Goal: Task Accomplishment & Management: Manage account settings

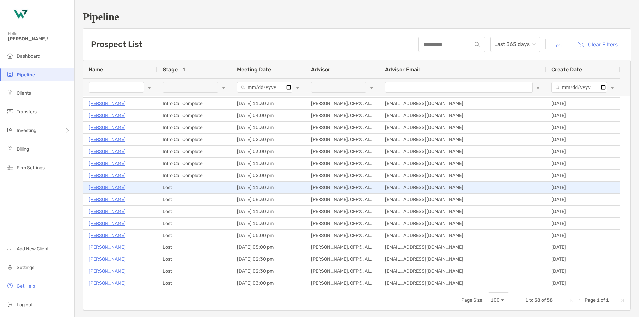
scroll to position [166, 0]
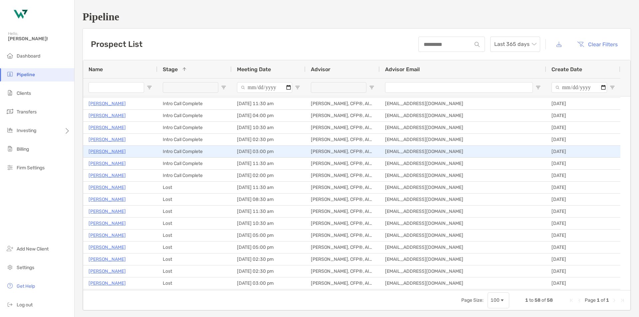
click at [100, 152] on p "[PERSON_NAME]" at bounding box center [107, 151] width 37 height 8
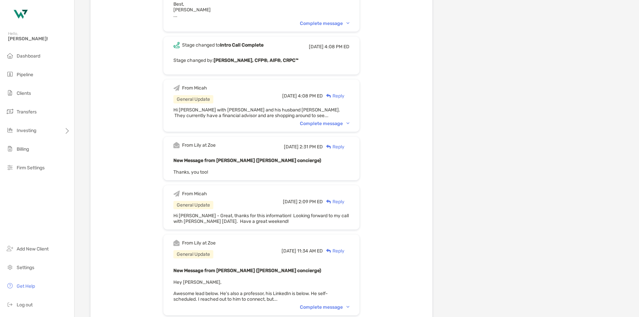
scroll to position [863, 0]
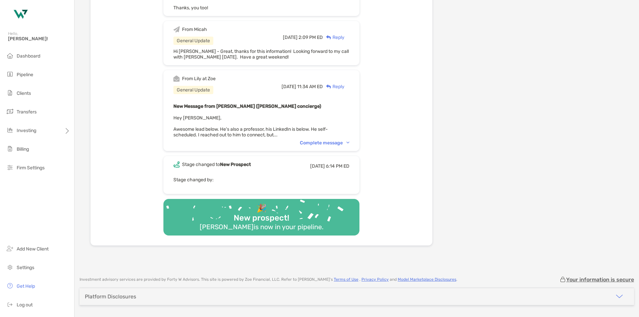
click at [326, 140] on div "Complete message" at bounding box center [325, 143] width 50 height 6
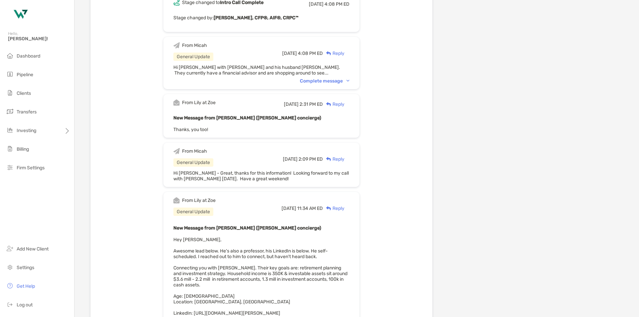
scroll to position [697, 0]
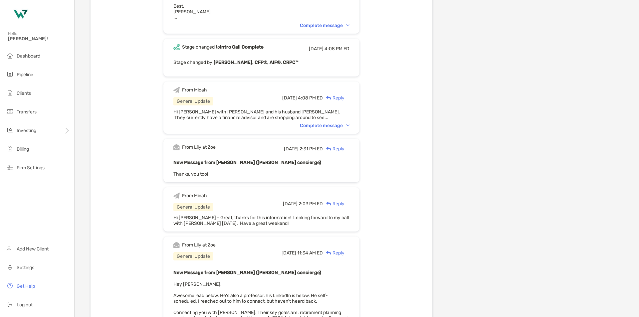
click at [335, 123] on div "Complete message" at bounding box center [325, 126] width 50 height 6
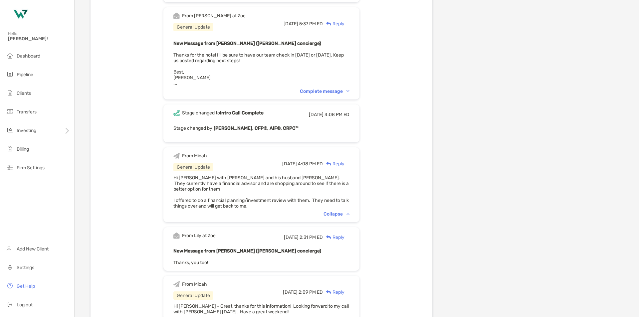
scroll to position [630, 0]
